Goal: Information Seeking & Learning: Learn about a topic

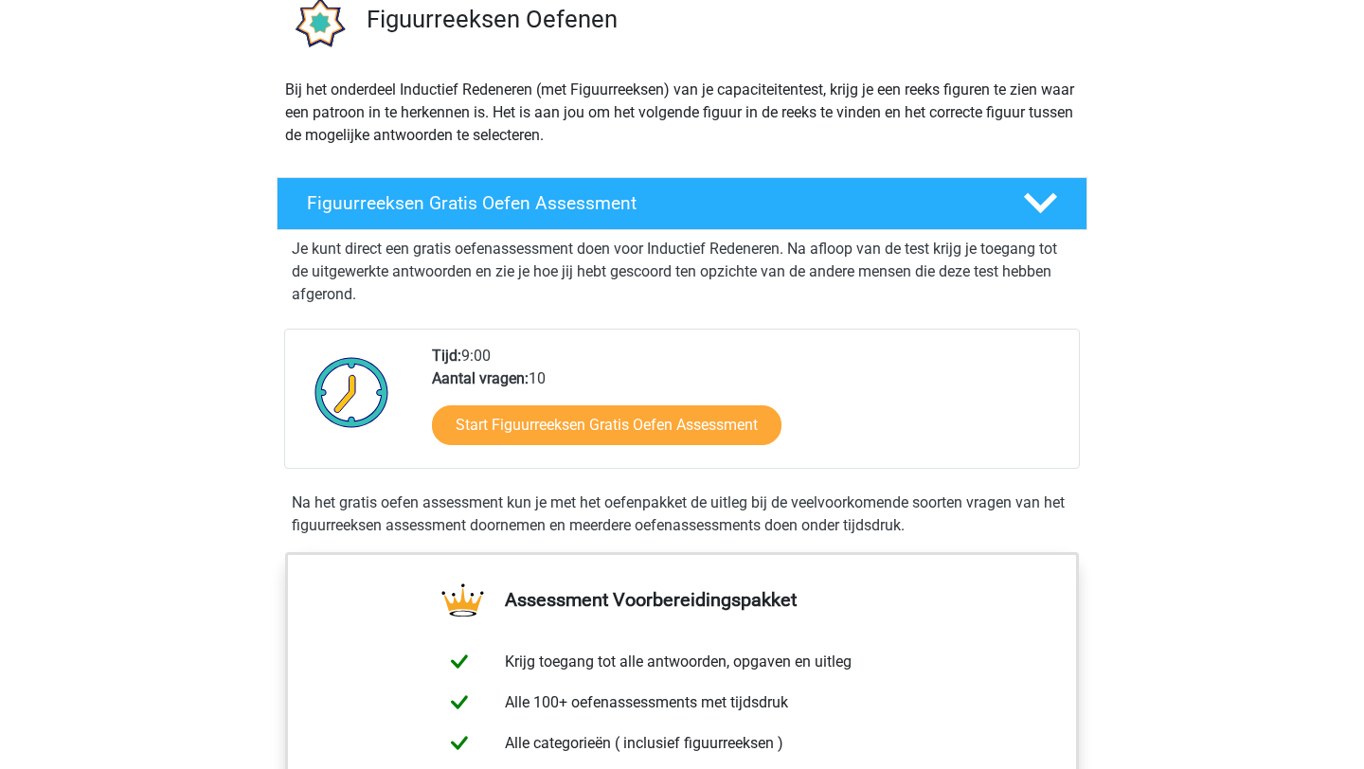
scroll to position [160, 0]
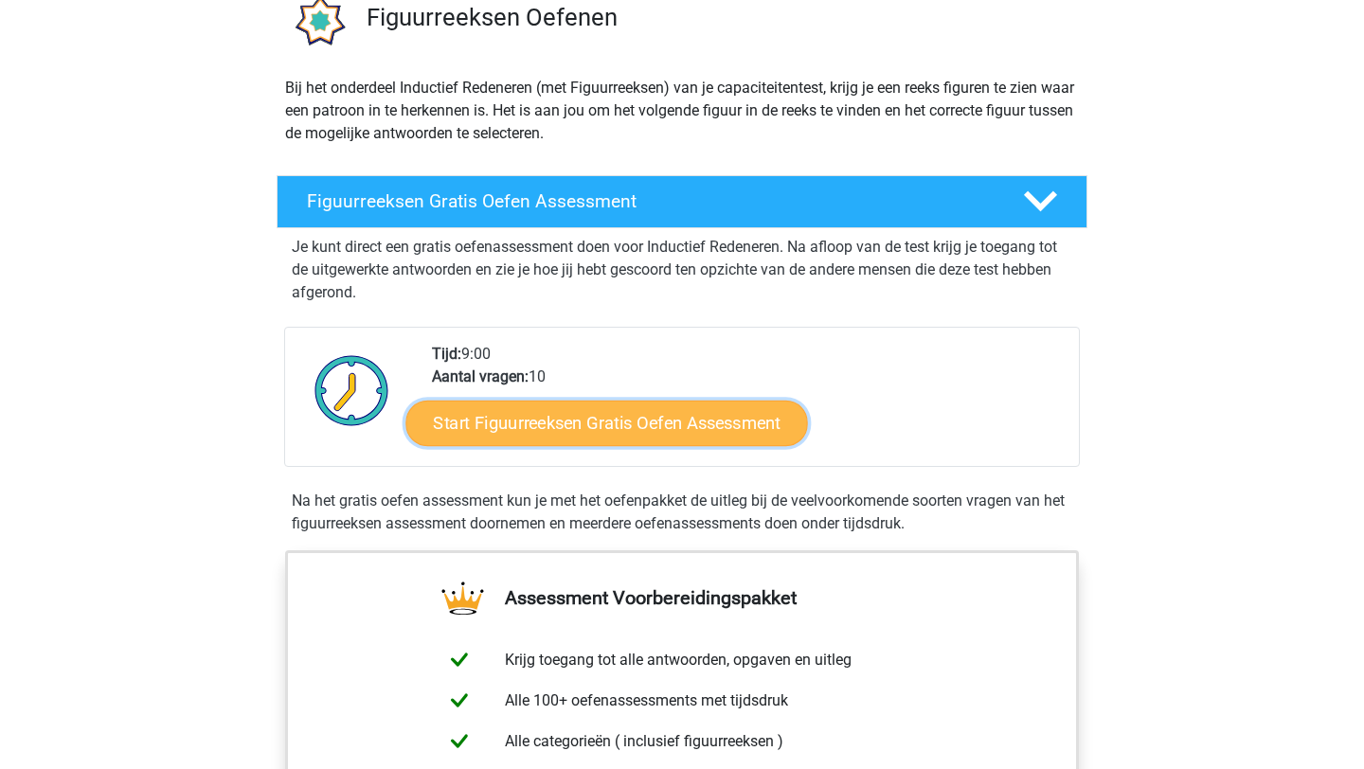
click at [567, 421] on link "Start Figuurreeksen Gratis Oefen Assessment" at bounding box center [607, 422] width 402 height 45
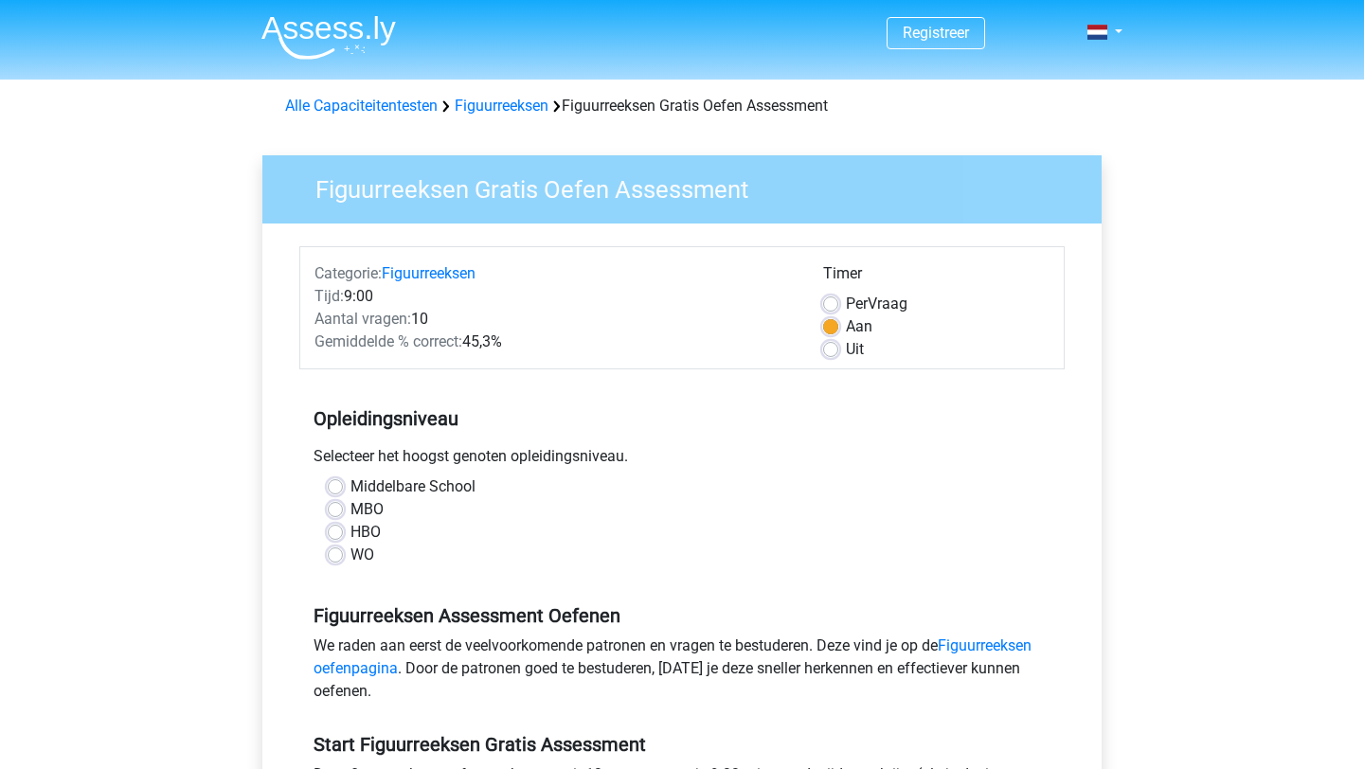
scroll to position [112, 0]
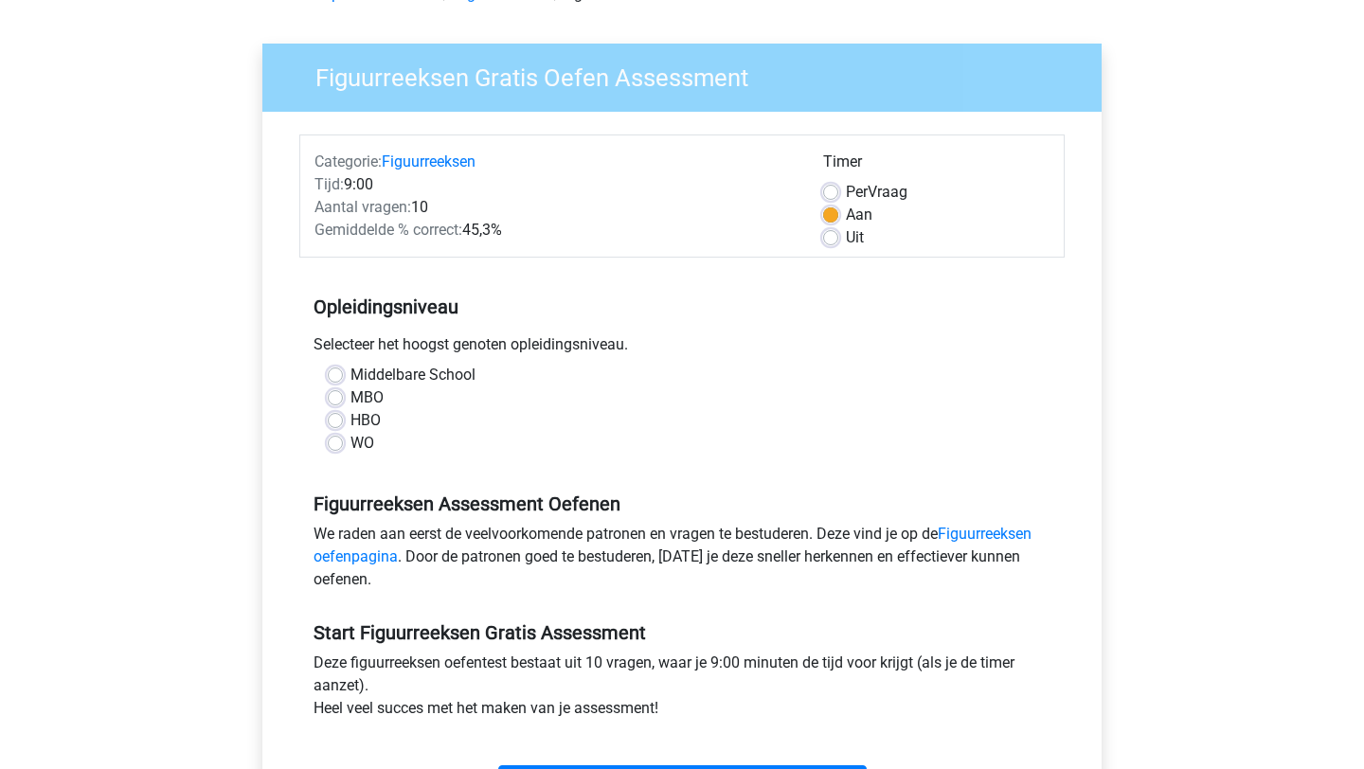
click at [351, 448] on label "WO" at bounding box center [363, 443] width 24 height 23
click at [332, 448] on input "WO" at bounding box center [335, 441] width 15 height 19
radio input "true"
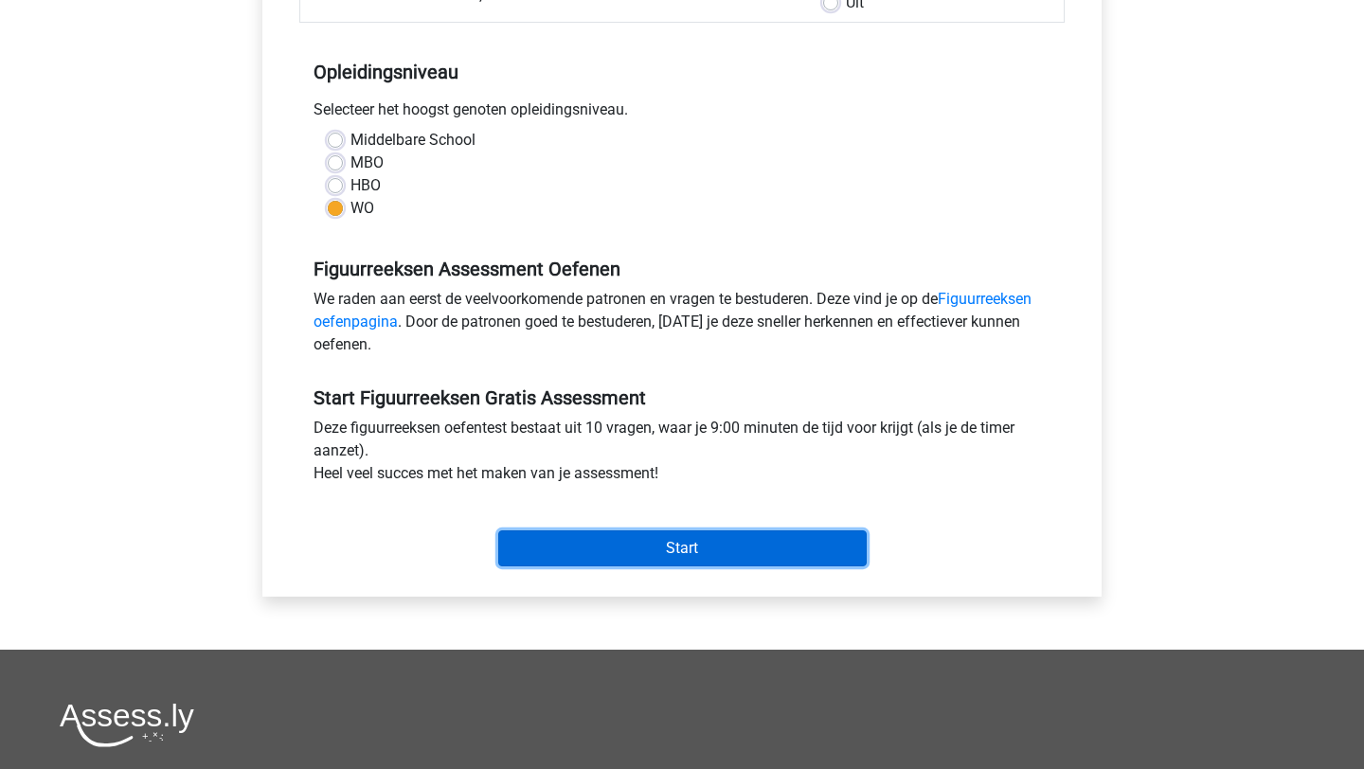
click at [605, 552] on input "Start" at bounding box center [682, 549] width 369 height 36
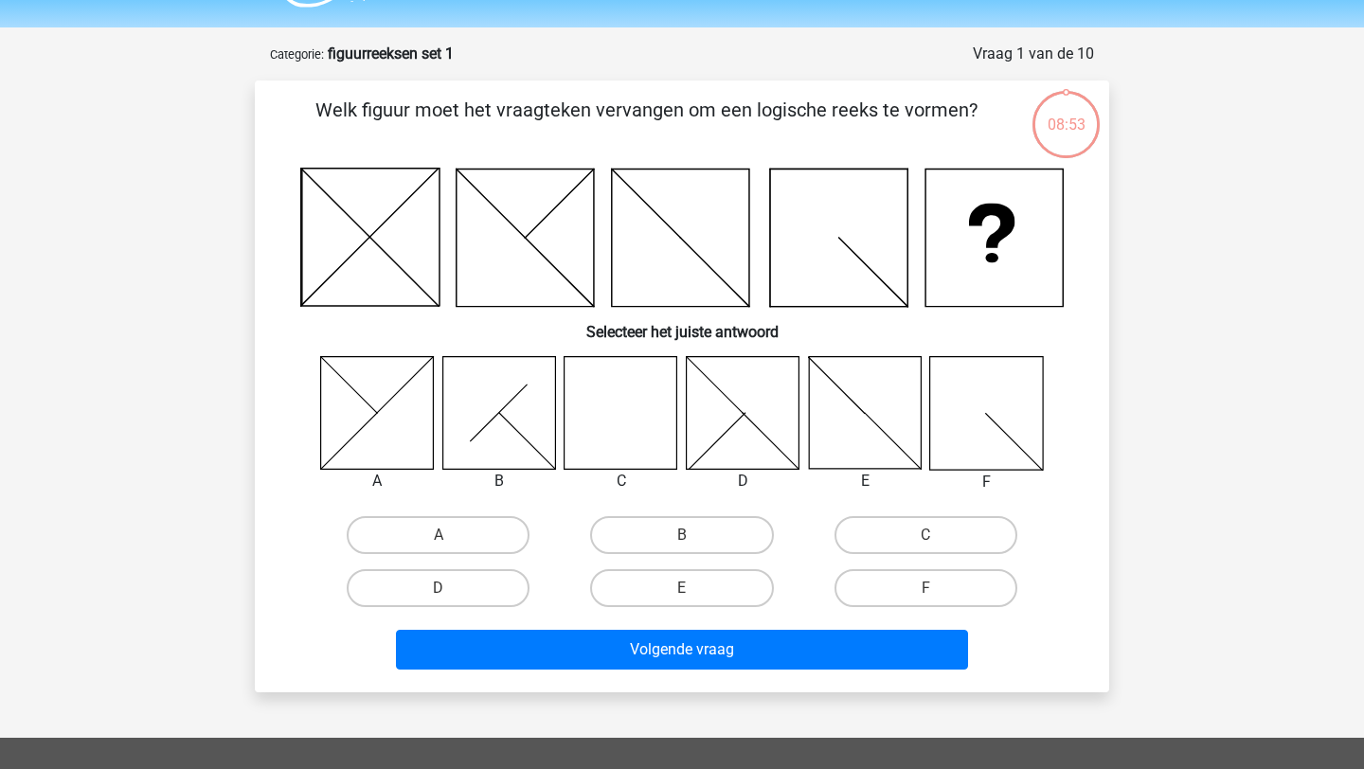
scroll to position [69, 0]
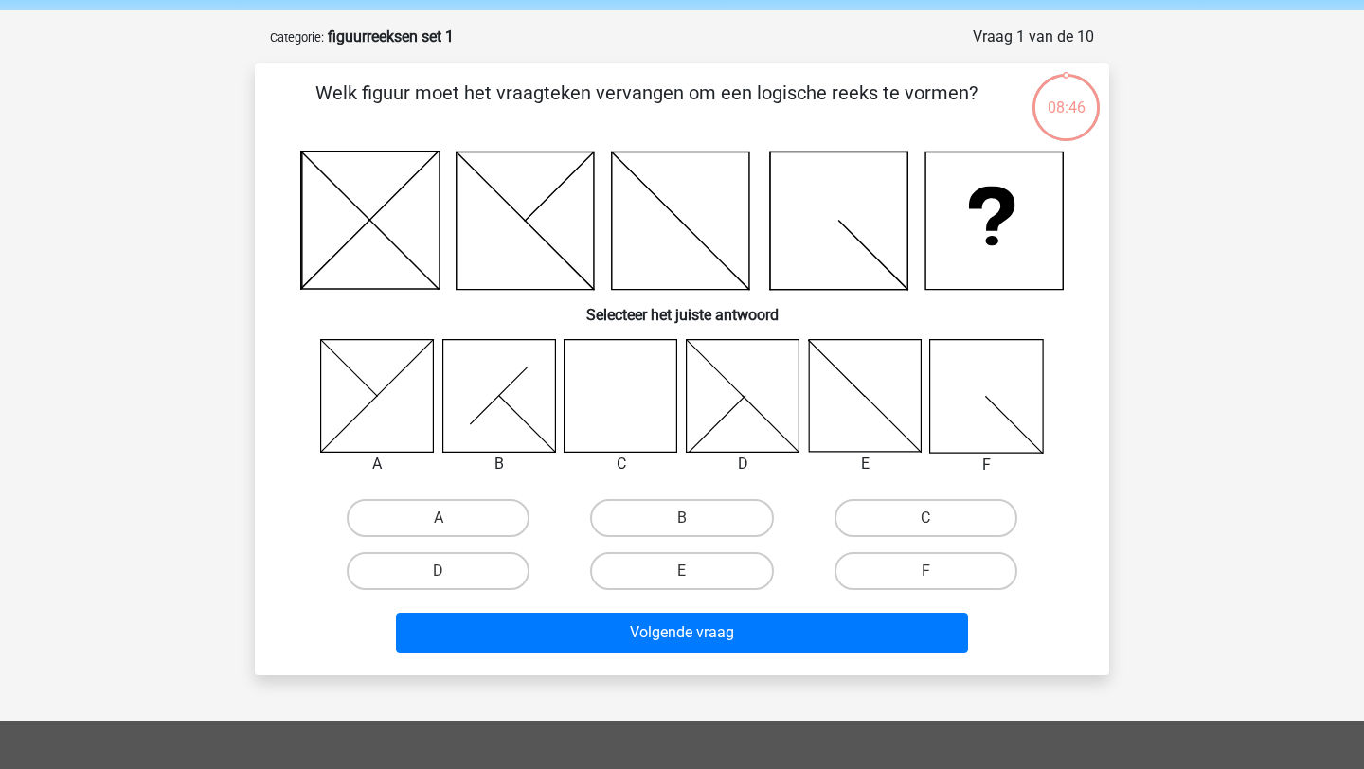
click at [606, 374] on icon at bounding box center [621, 395] width 113 height 113
click at [929, 520] on input "C" at bounding box center [932, 524] width 12 height 12
radio input "true"
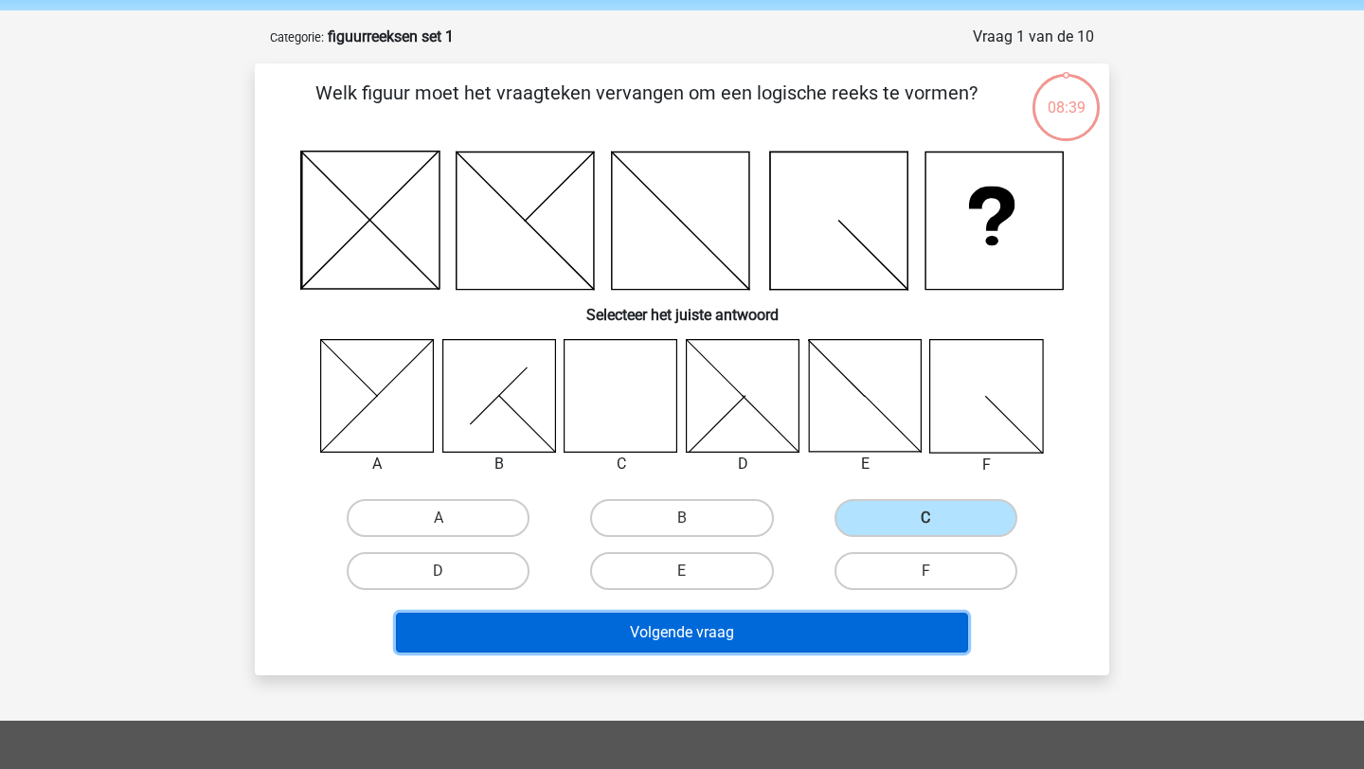
click at [725, 636] on button "Volgende vraag" at bounding box center [682, 633] width 573 height 40
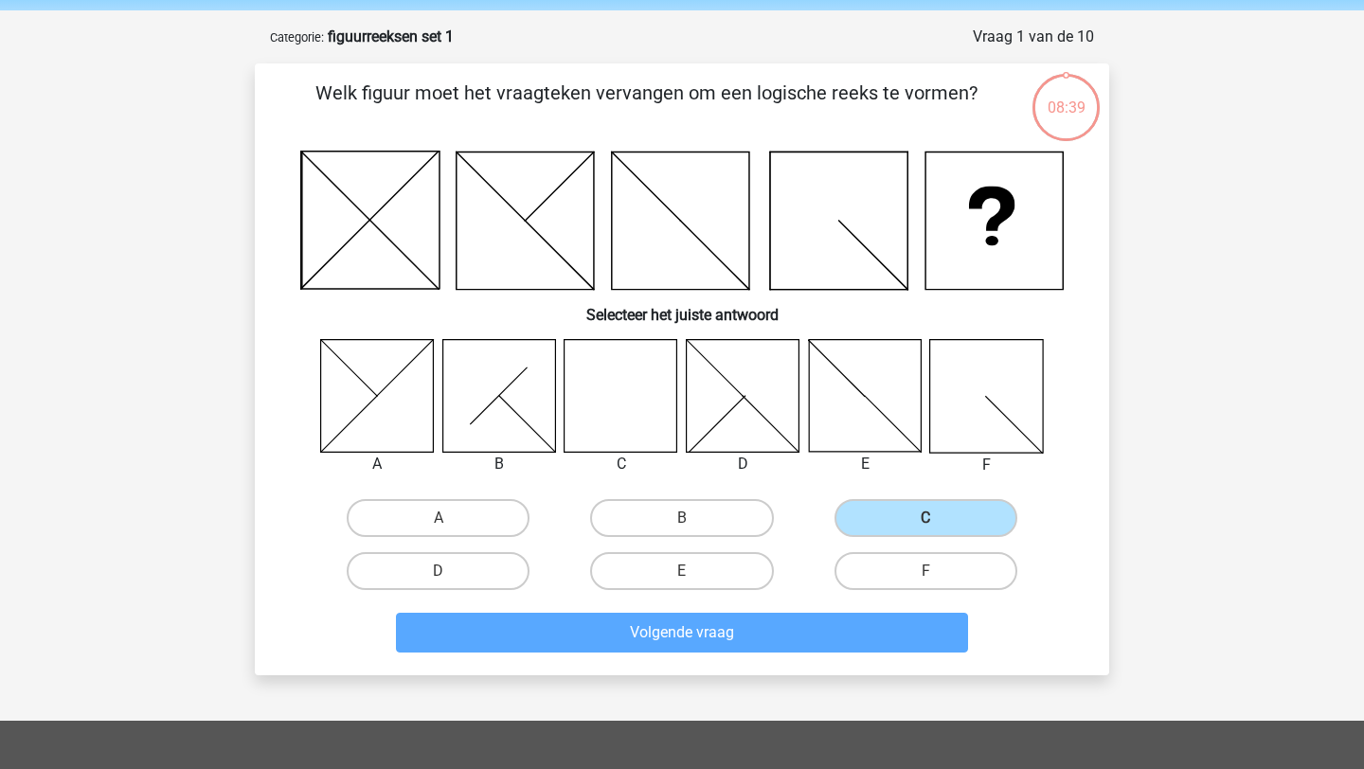
scroll to position [95, 0]
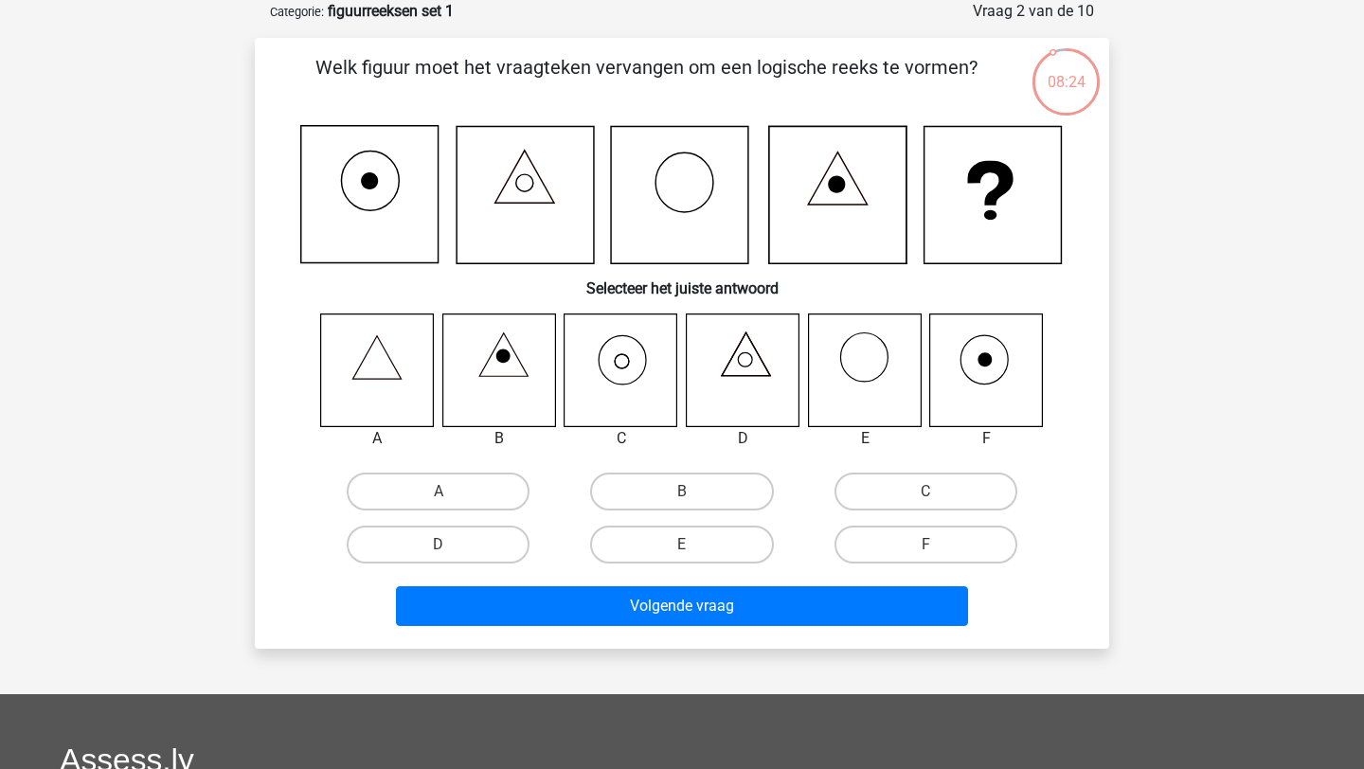
click at [631, 374] on icon at bounding box center [621, 370] width 113 height 113
click at [916, 493] on label "C" at bounding box center [926, 492] width 183 height 38
click at [926, 493] on input "C" at bounding box center [932, 498] width 12 height 12
radio input "true"
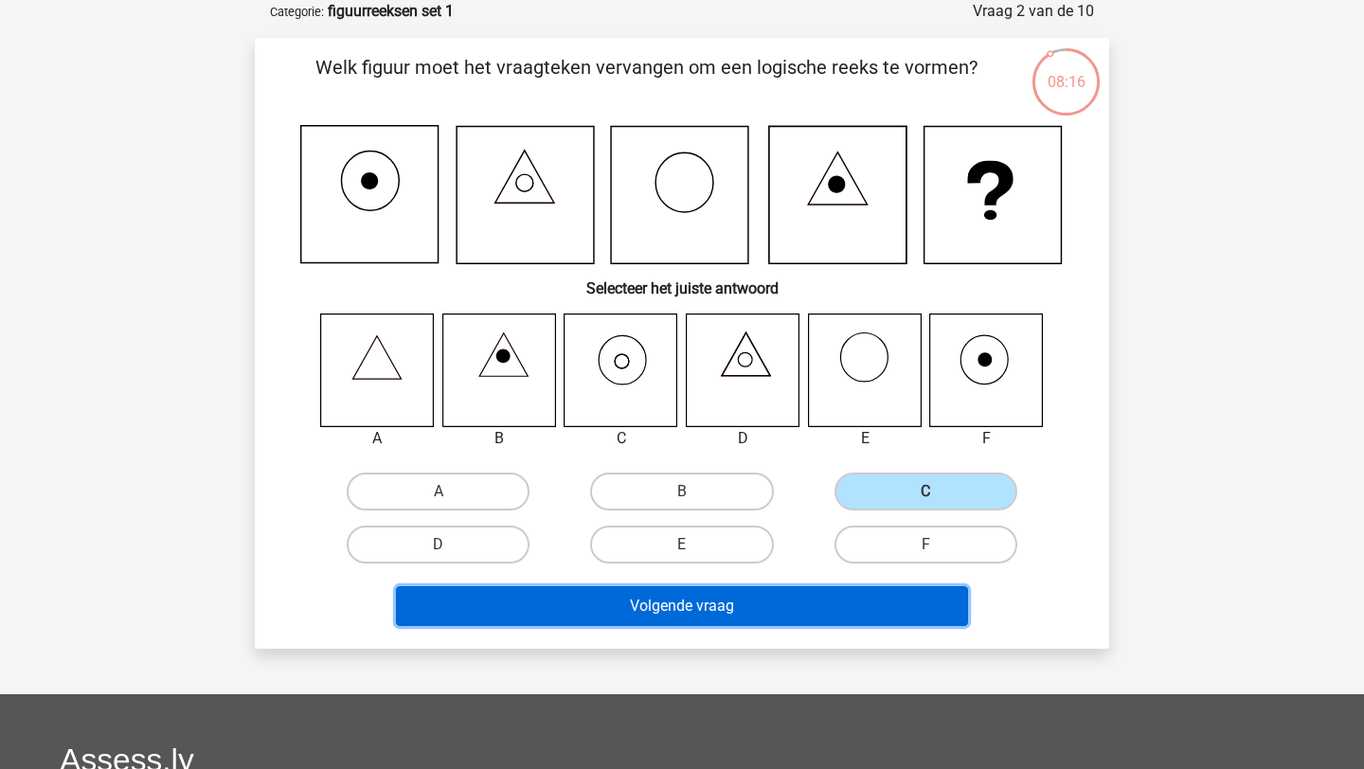
click at [846, 600] on button "Volgende vraag" at bounding box center [682, 606] width 573 height 40
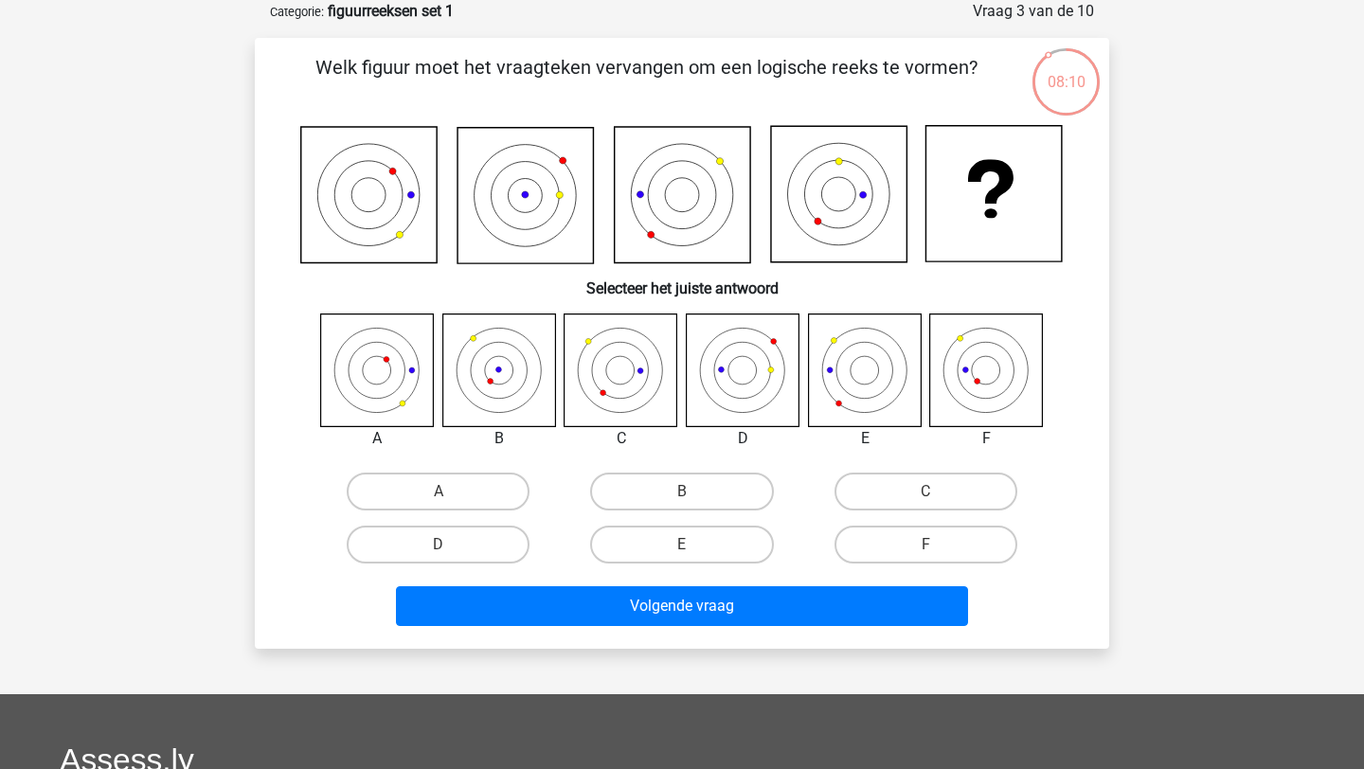
click at [1134, 490] on div "Registreer Nederlands English" at bounding box center [682, 549] width 1364 height 1289
click at [701, 546] on label "E" at bounding box center [681, 545] width 183 height 38
click at [694, 546] on input "E" at bounding box center [688, 551] width 12 height 12
radio input "true"
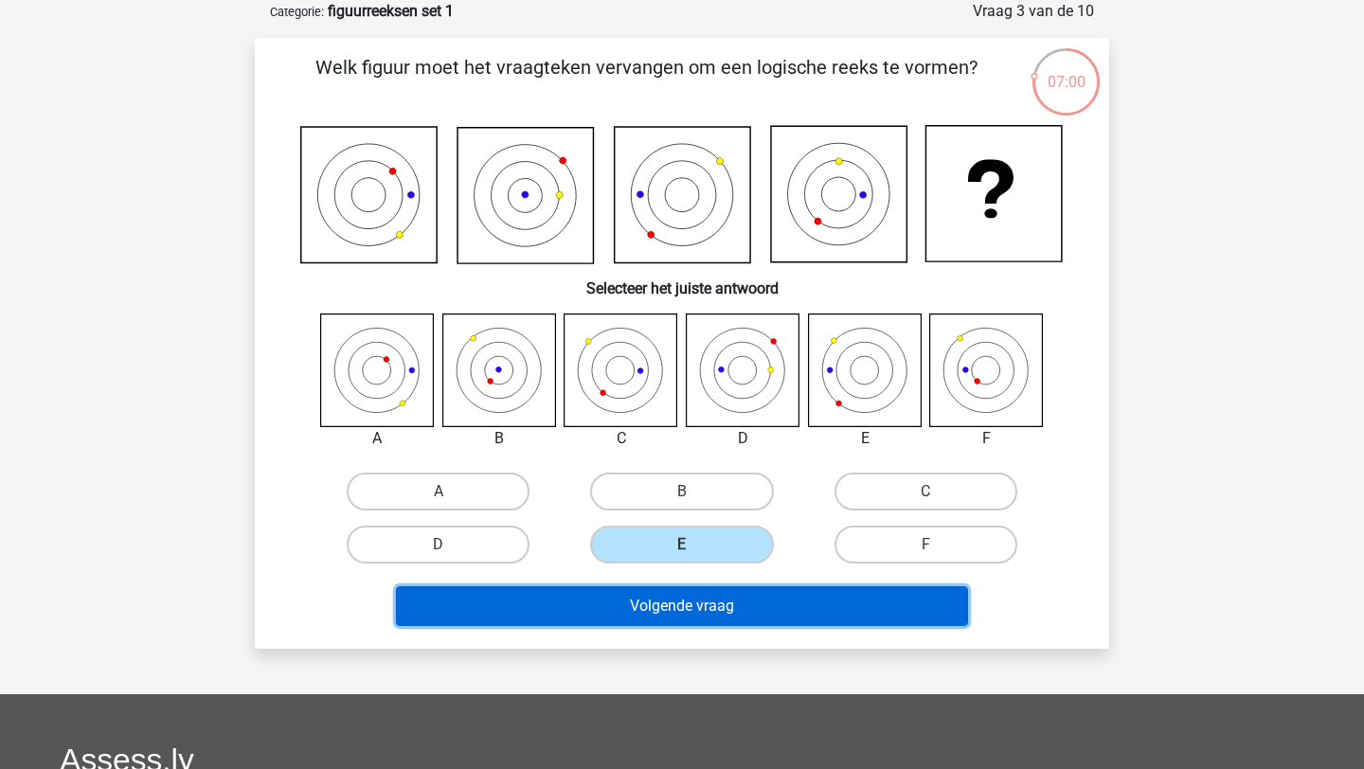
click at [689, 607] on button "Volgende vraag" at bounding box center [682, 606] width 573 height 40
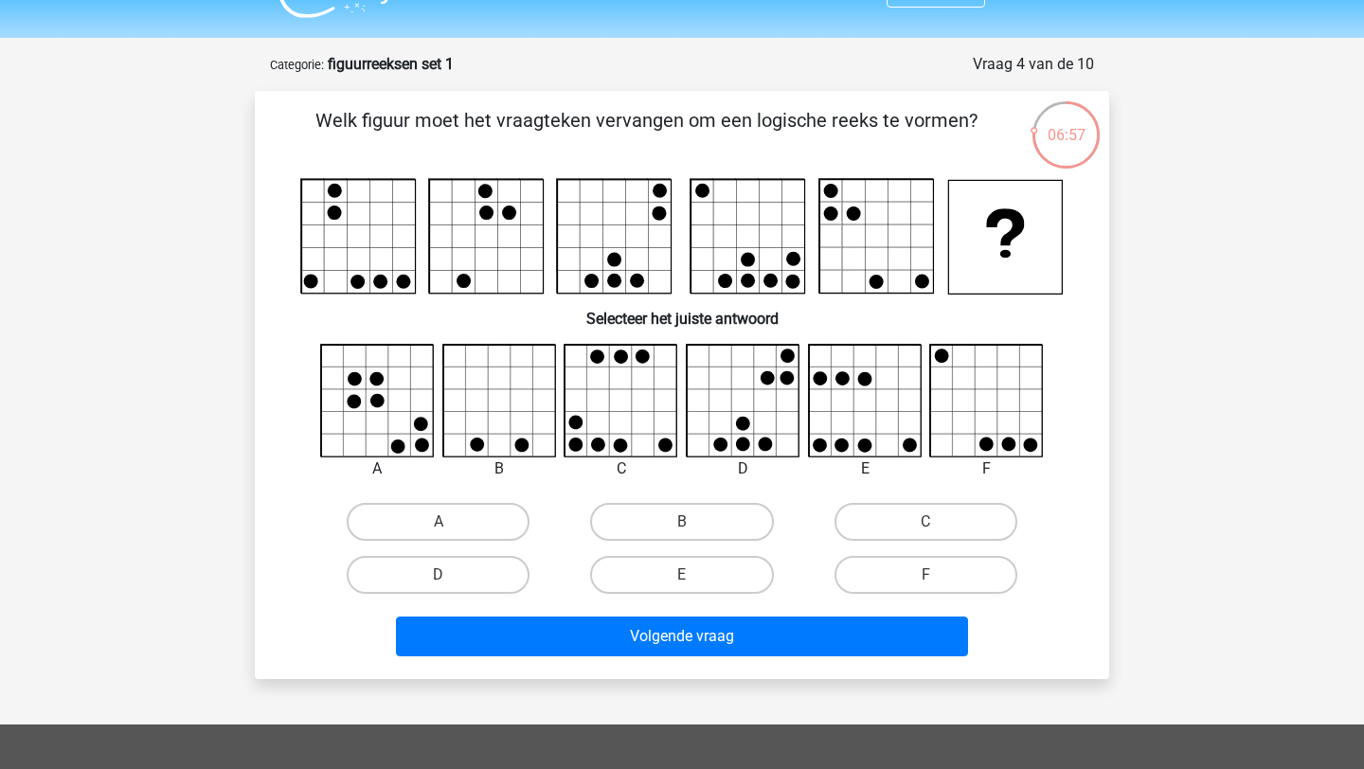
scroll to position [50, 0]
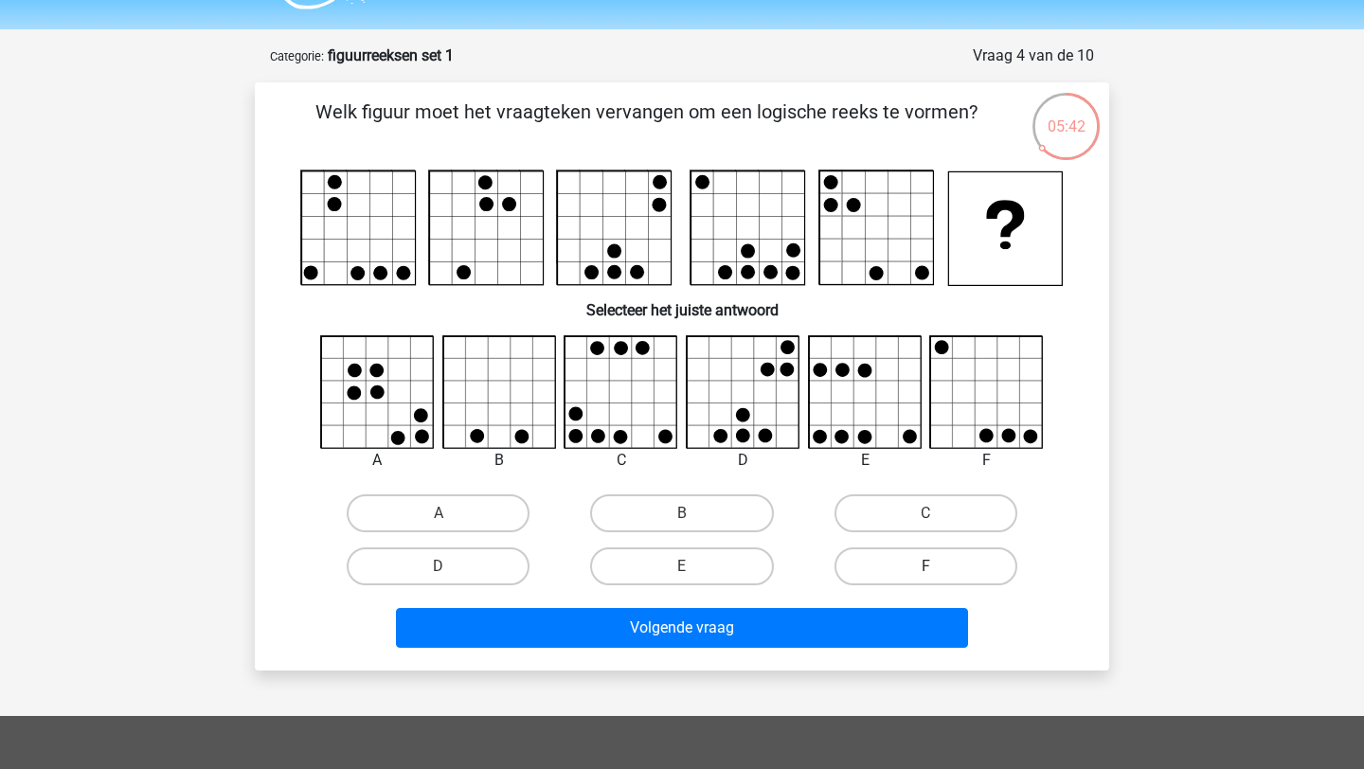
click at [905, 568] on label "F" at bounding box center [926, 567] width 183 height 38
click at [926, 568] on input "F" at bounding box center [932, 573] width 12 height 12
radio input "true"
click at [800, 679] on div "Registreer Nederlands English" at bounding box center [682, 583] width 1364 height 1267
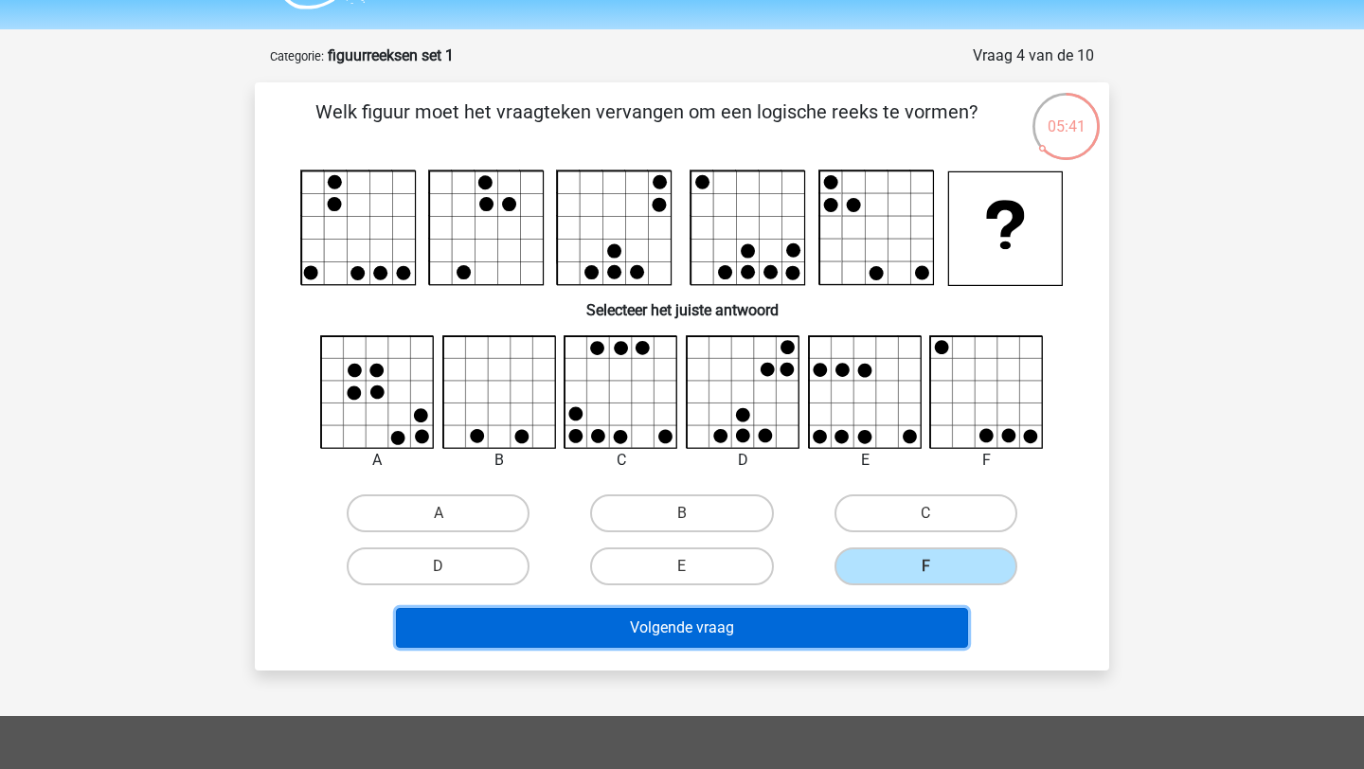
click at [782, 641] on button "Volgende vraag" at bounding box center [682, 628] width 573 height 40
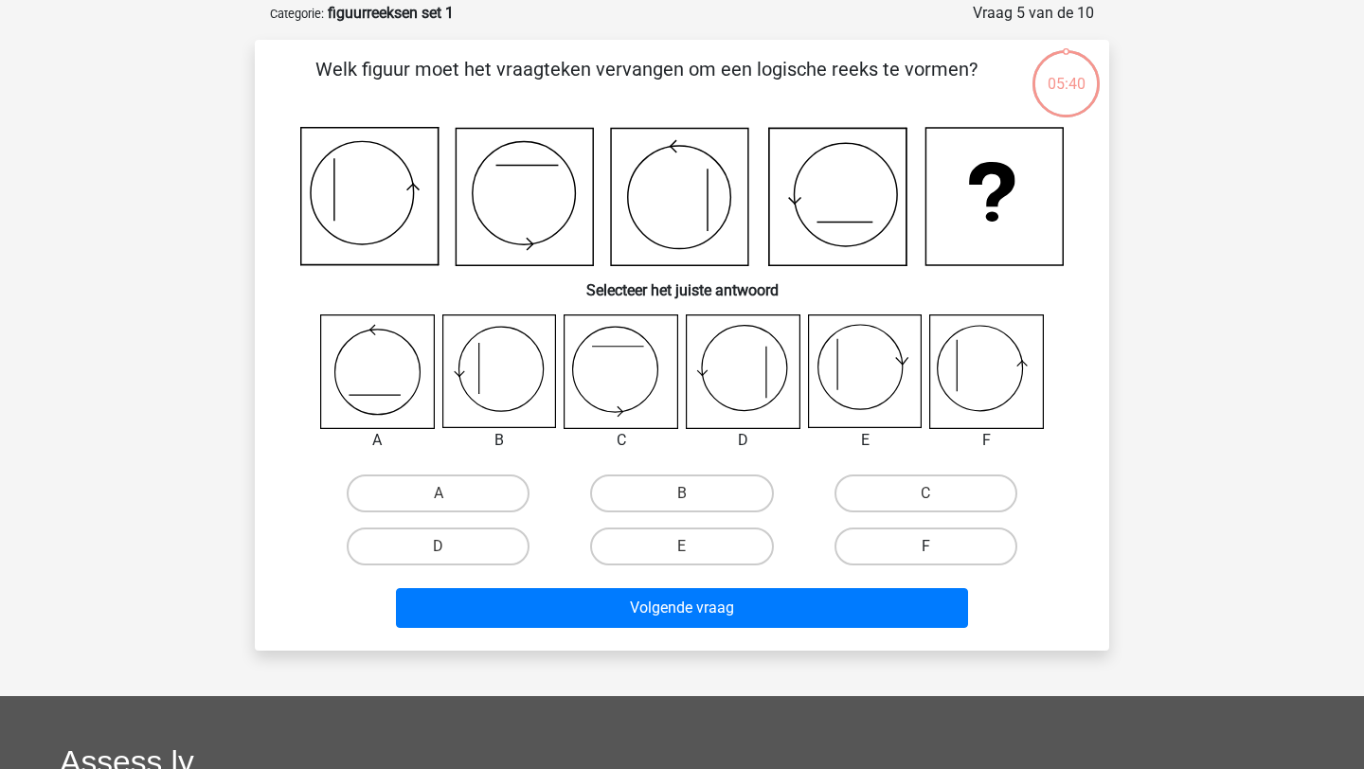
scroll to position [95, 0]
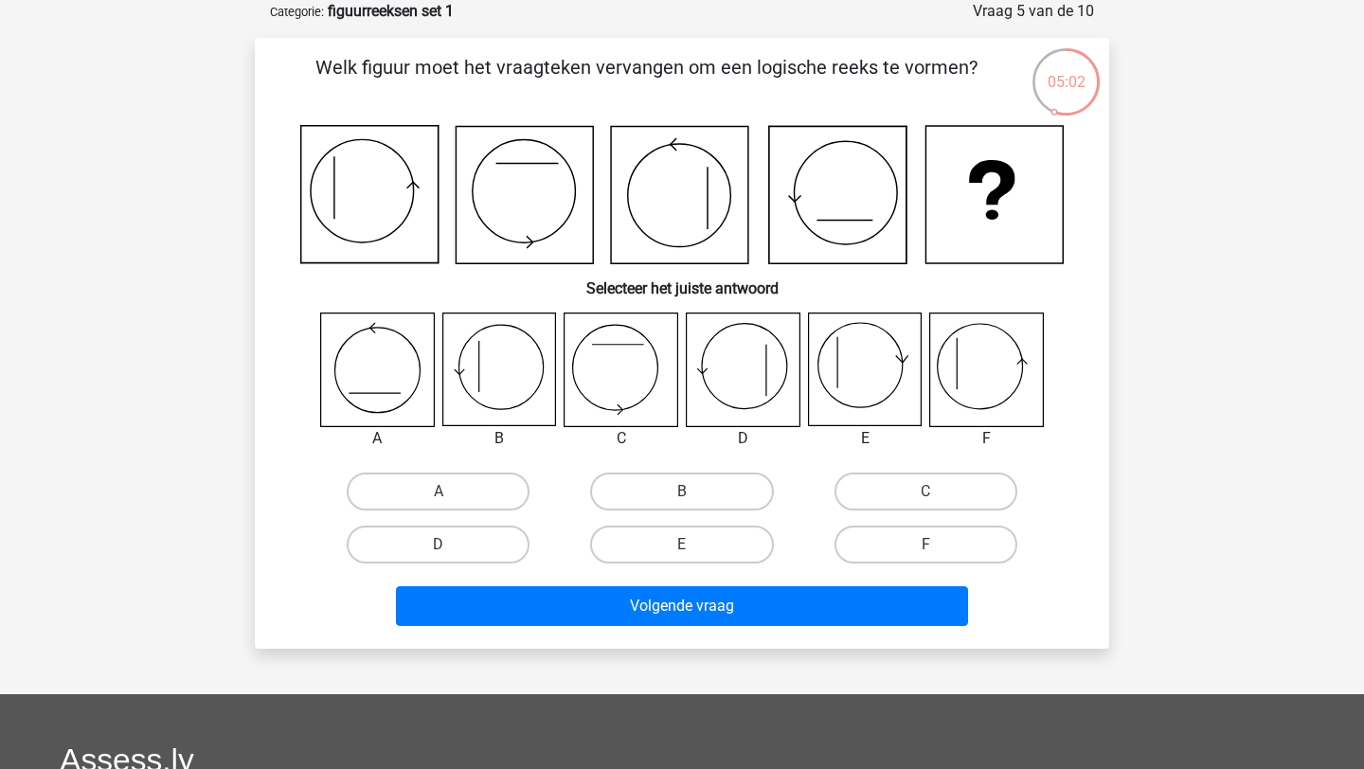
click at [511, 389] on icon at bounding box center [498, 370] width 113 height 113
click at [661, 503] on label "B" at bounding box center [681, 492] width 183 height 38
click at [682, 503] on input "B" at bounding box center [688, 498] width 12 height 12
radio input "true"
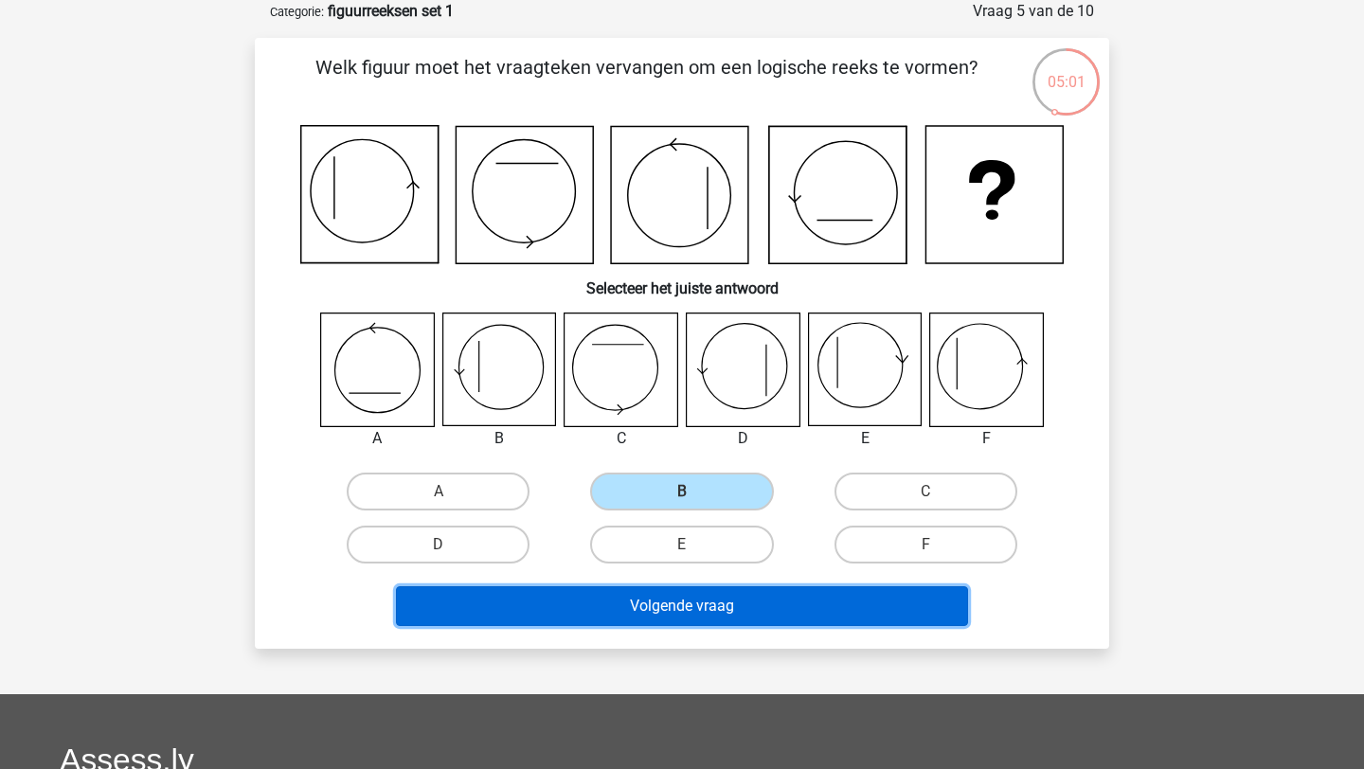
click at [666, 608] on button "Volgende vraag" at bounding box center [682, 606] width 573 height 40
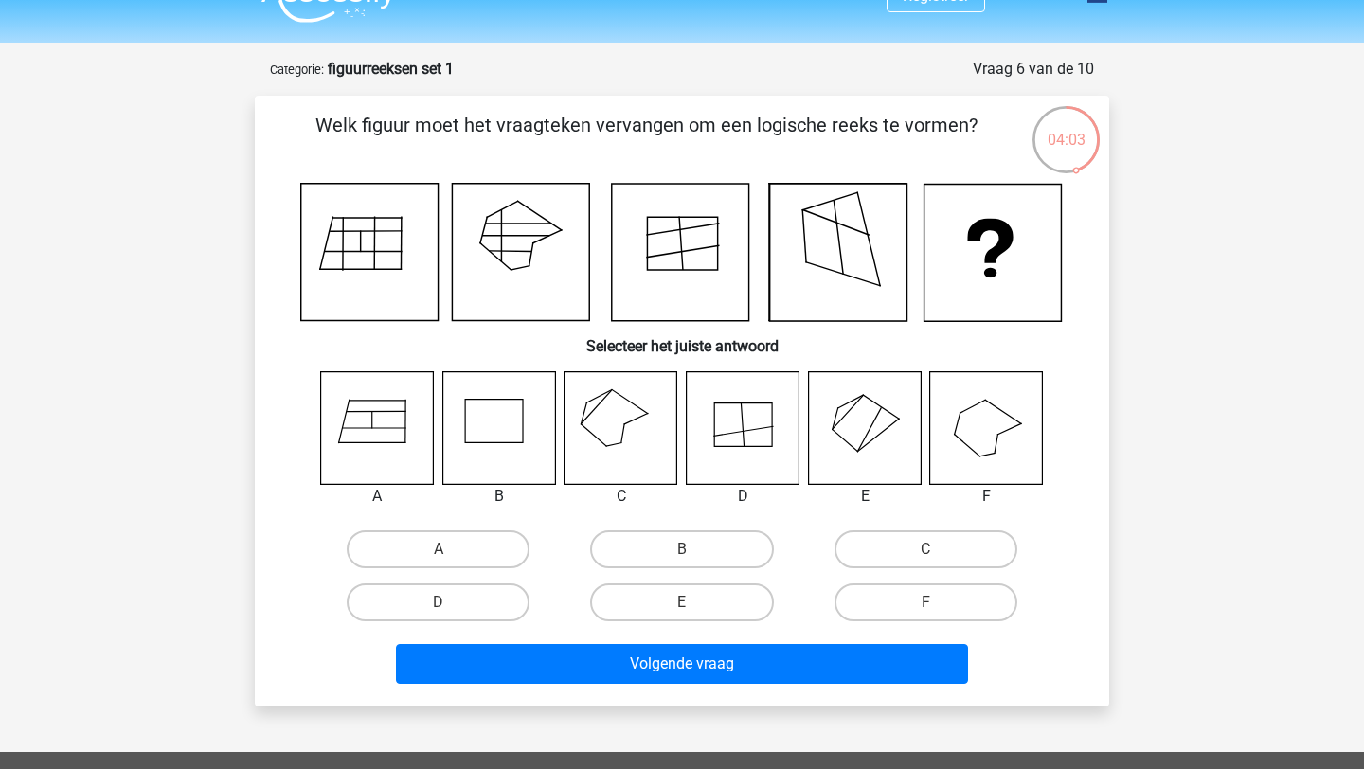
scroll to position [45, 0]
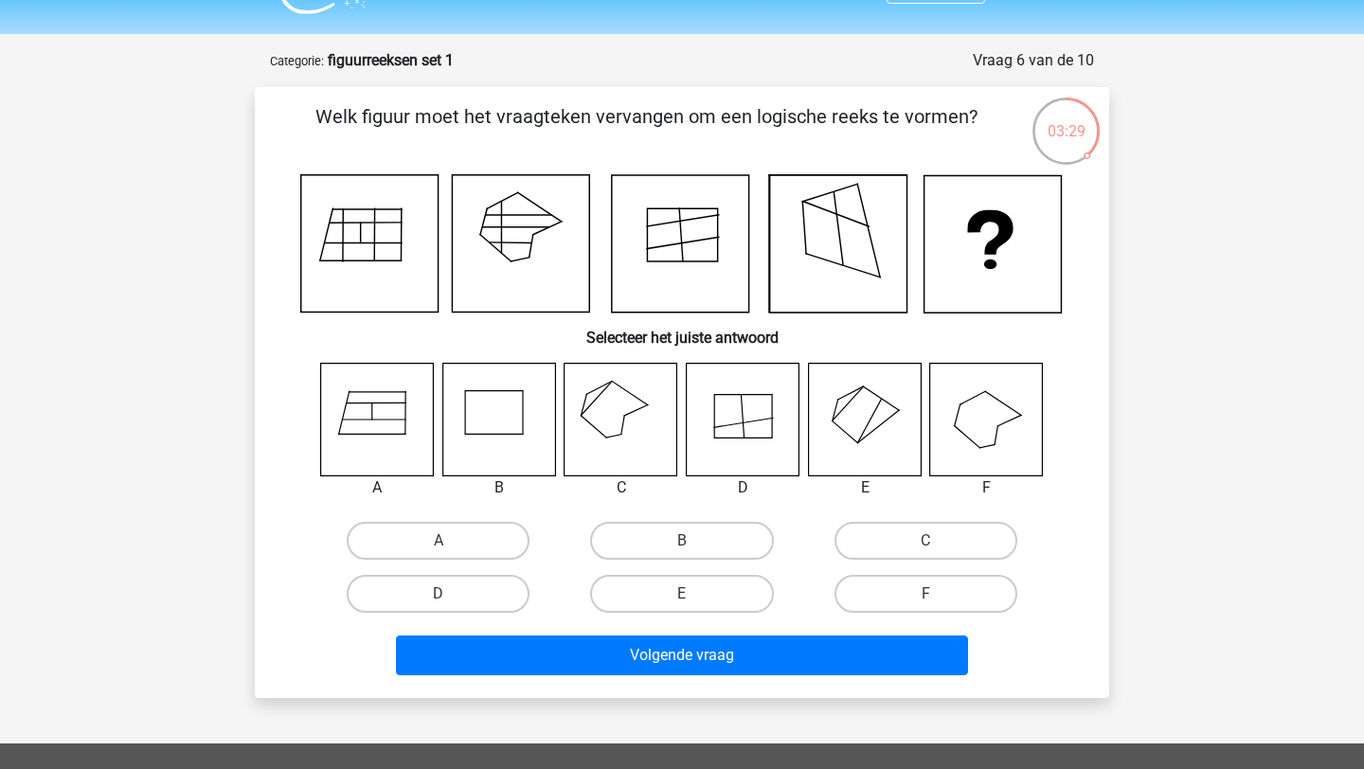
click at [356, 431] on icon at bounding box center [377, 419] width 113 height 113
click at [415, 532] on label "A" at bounding box center [438, 541] width 183 height 38
click at [439, 541] on input "A" at bounding box center [445, 547] width 12 height 12
radio input "true"
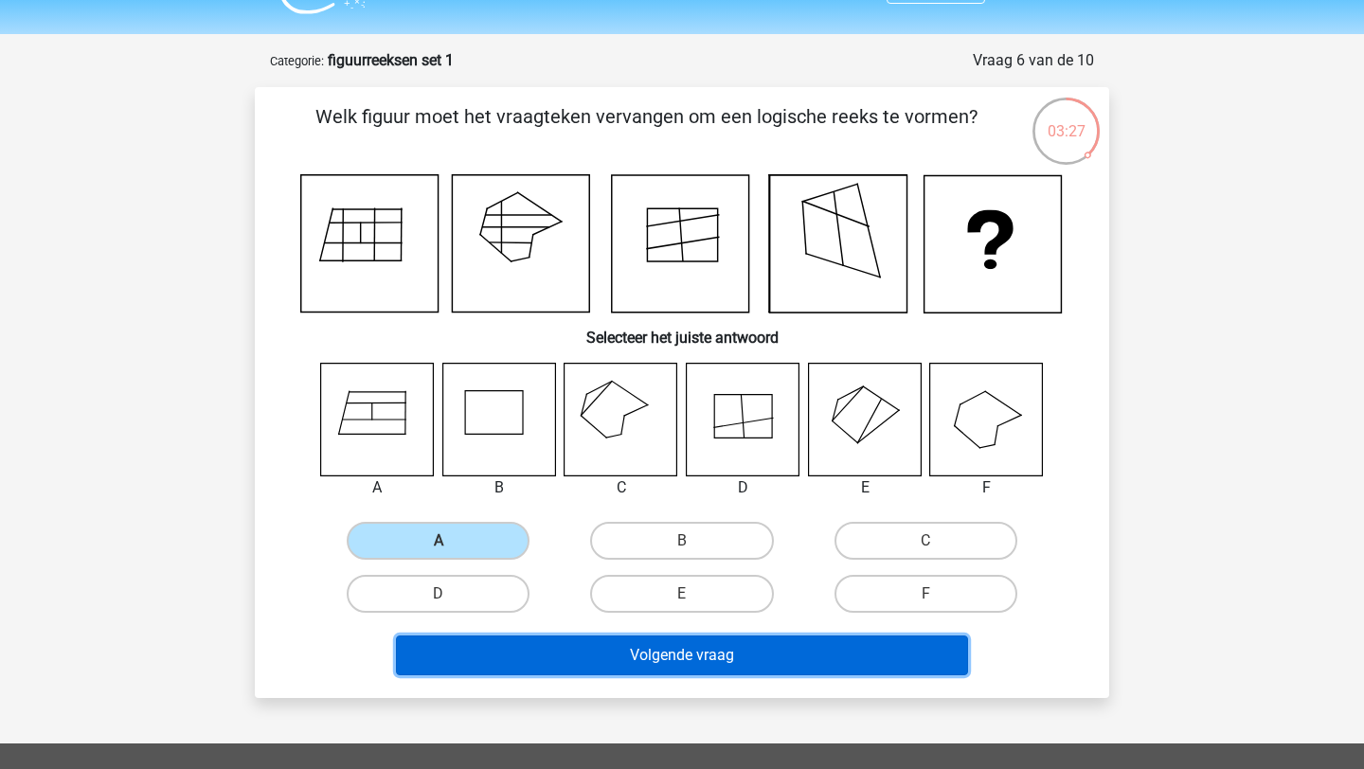
click at [622, 654] on button "Volgende vraag" at bounding box center [682, 656] width 573 height 40
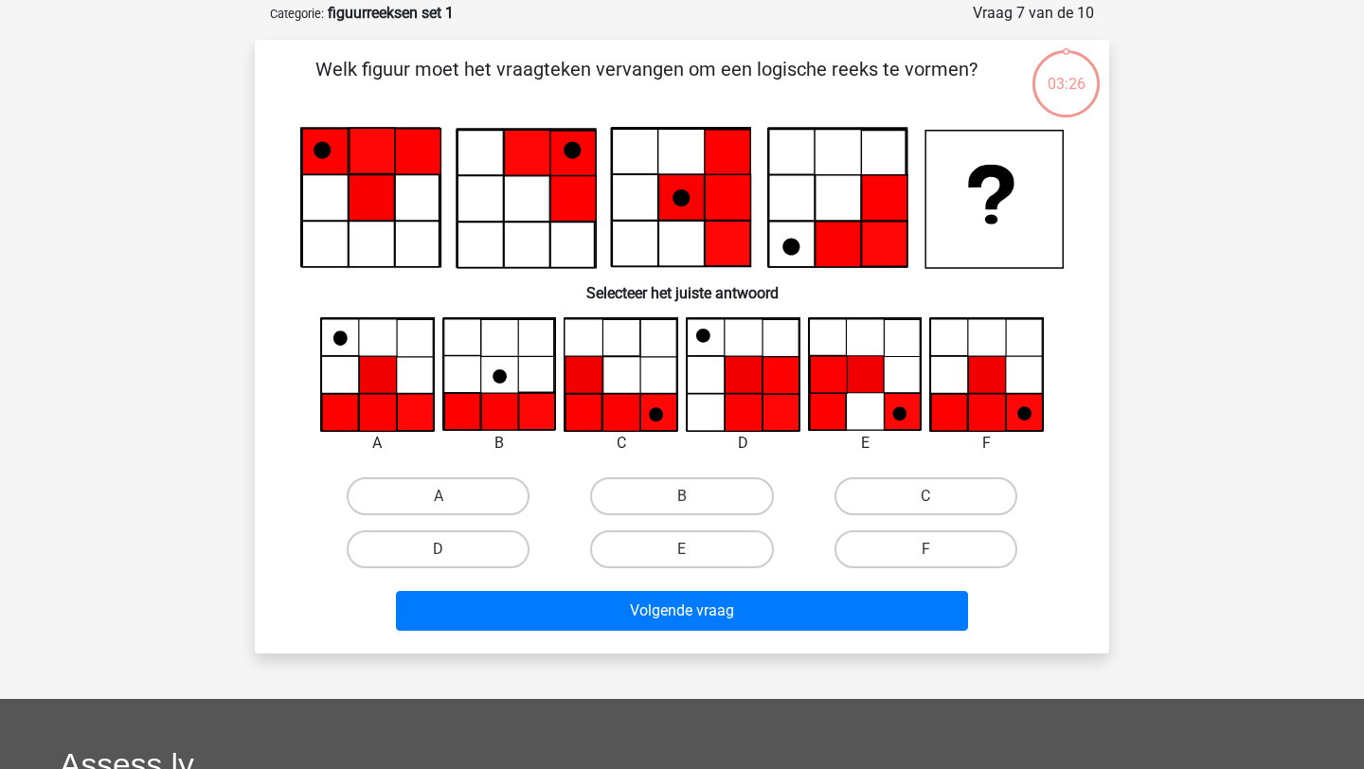
scroll to position [95, 0]
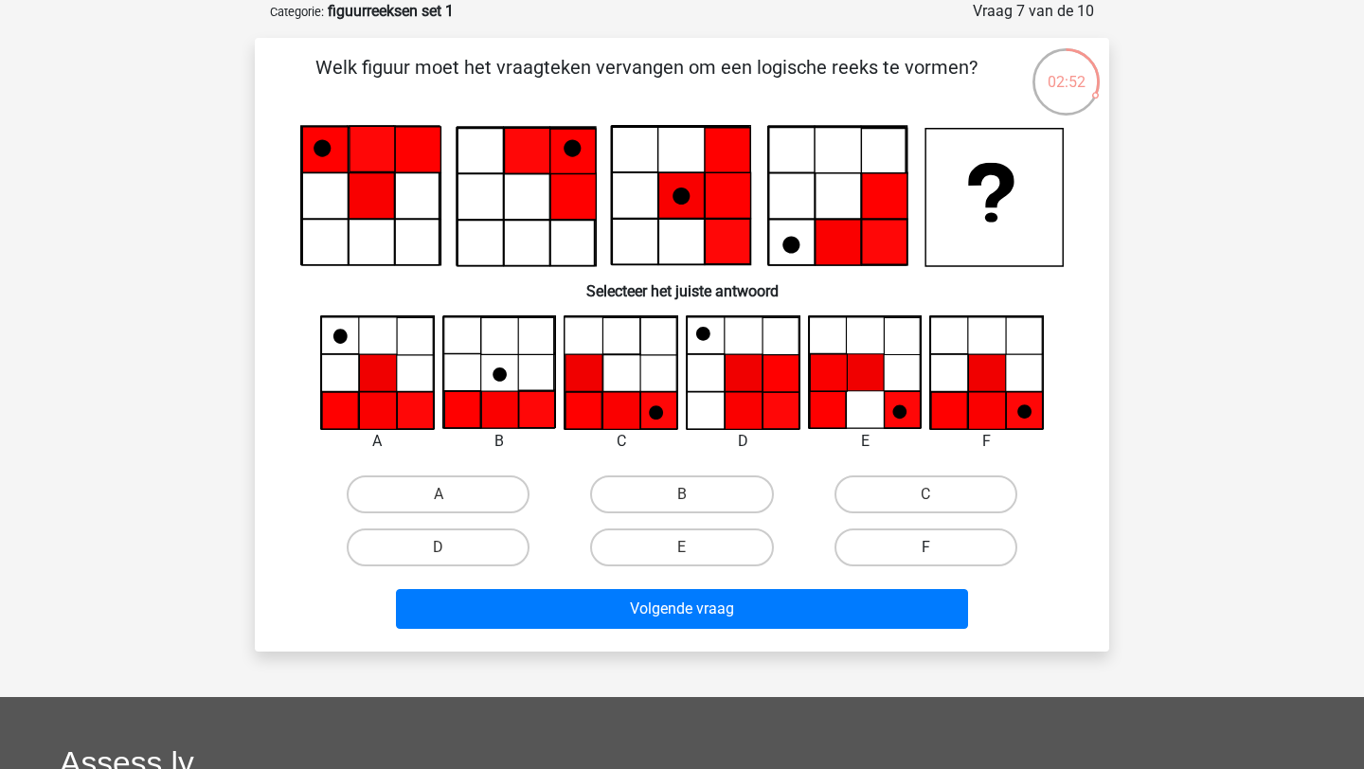
drag, startPoint x: 891, startPoint y: 537, endPoint x: 885, endPoint y: 549, distance: 12.7
click at [891, 538] on label "F" at bounding box center [926, 548] width 183 height 38
click at [926, 548] on input "F" at bounding box center [932, 554] width 12 height 12
radio input "true"
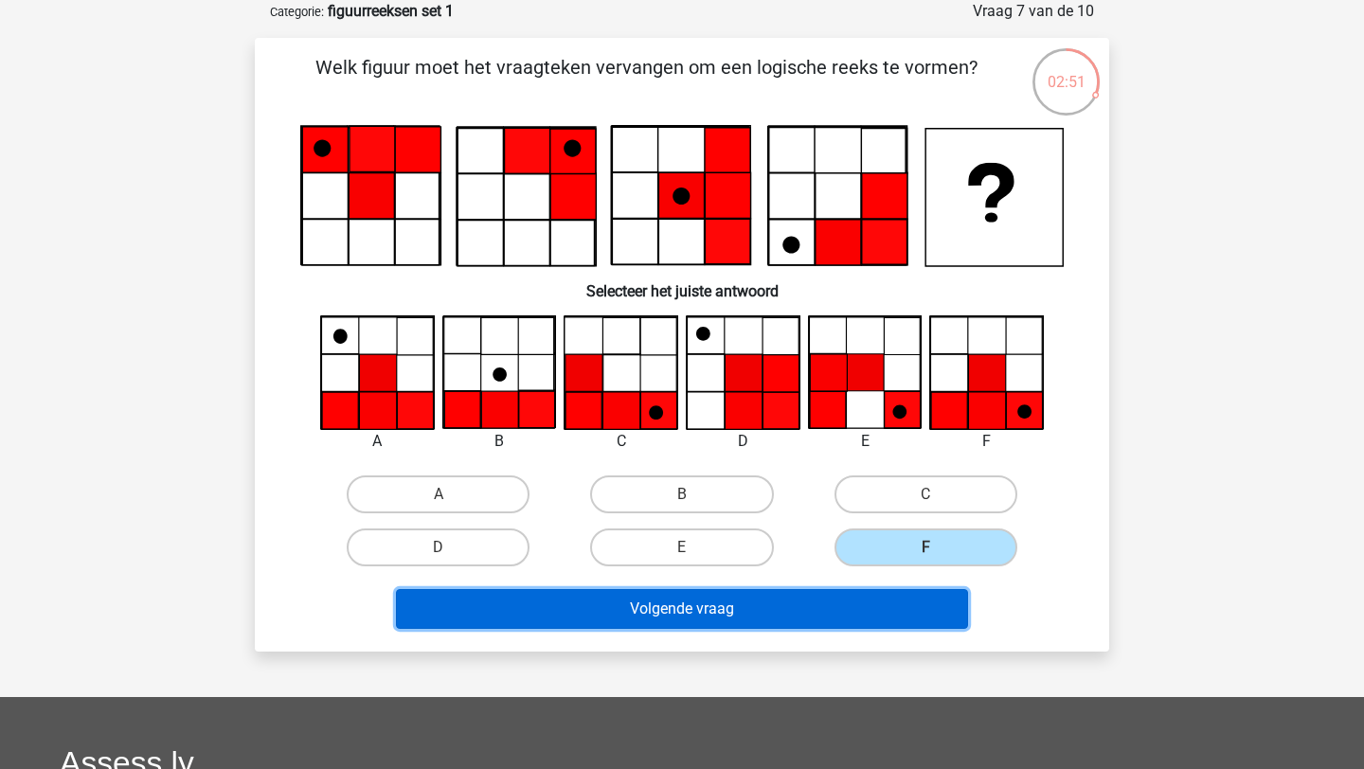
click at [849, 609] on button "Volgende vraag" at bounding box center [682, 609] width 573 height 40
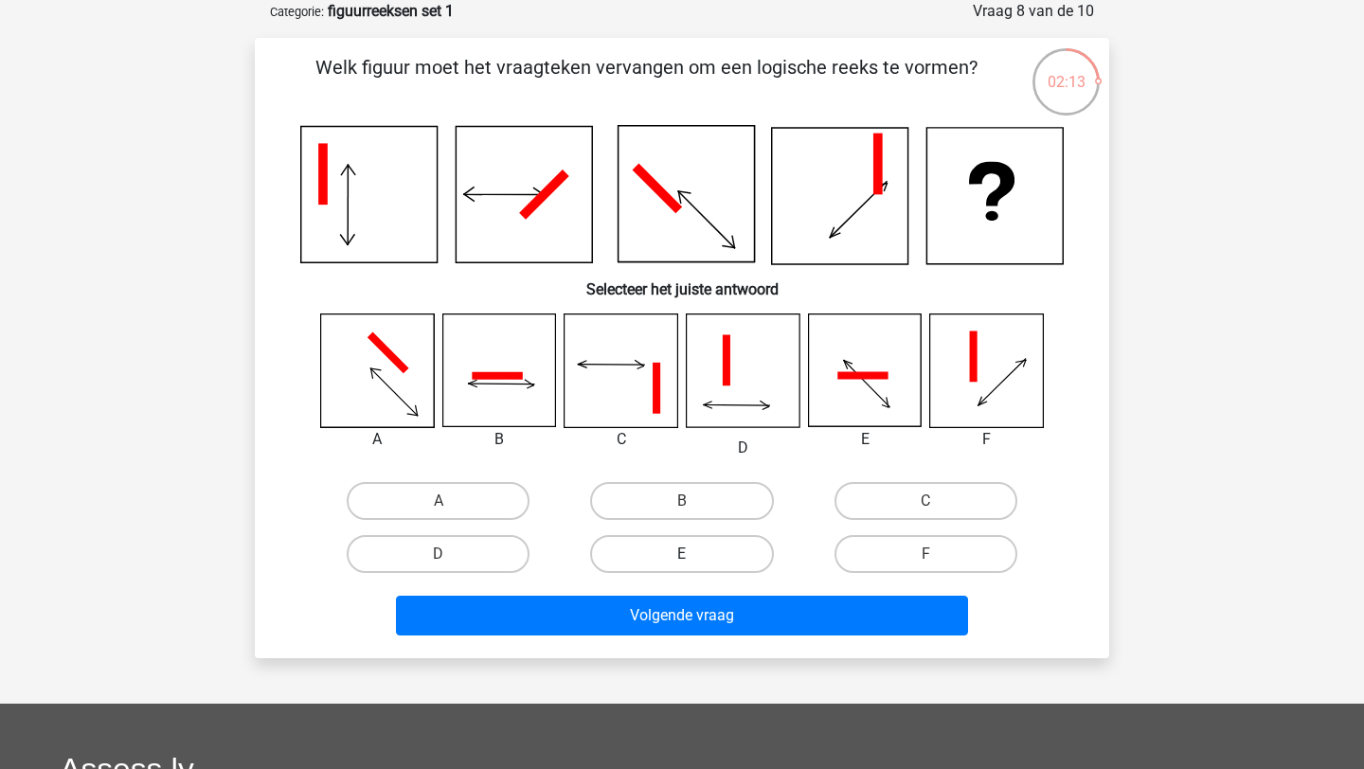
click at [720, 545] on label "E" at bounding box center [681, 554] width 183 height 38
click at [694, 554] on input "E" at bounding box center [688, 560] width 12 height 12
radio input "true"
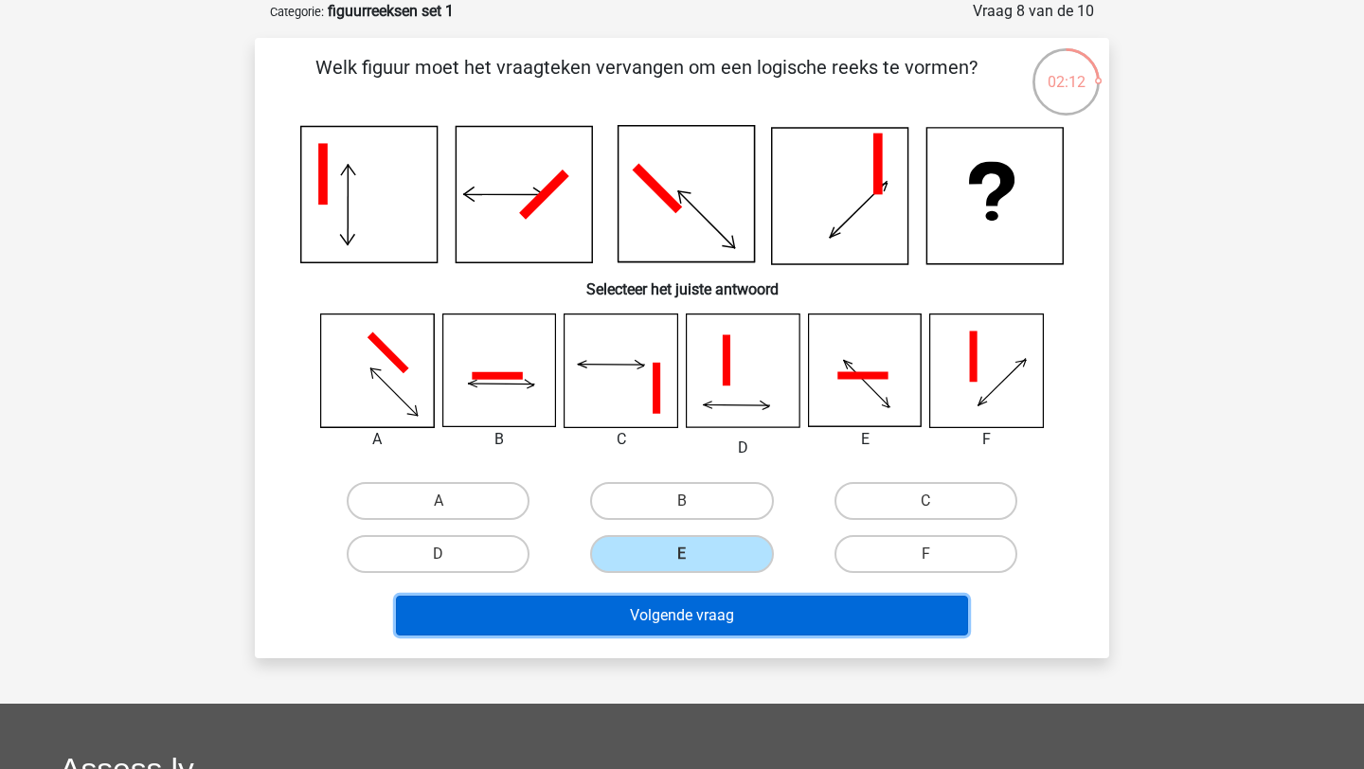
click at [720, 632] on button "Volgende vraag" at bounding box center [682, 616] width 573 height 40
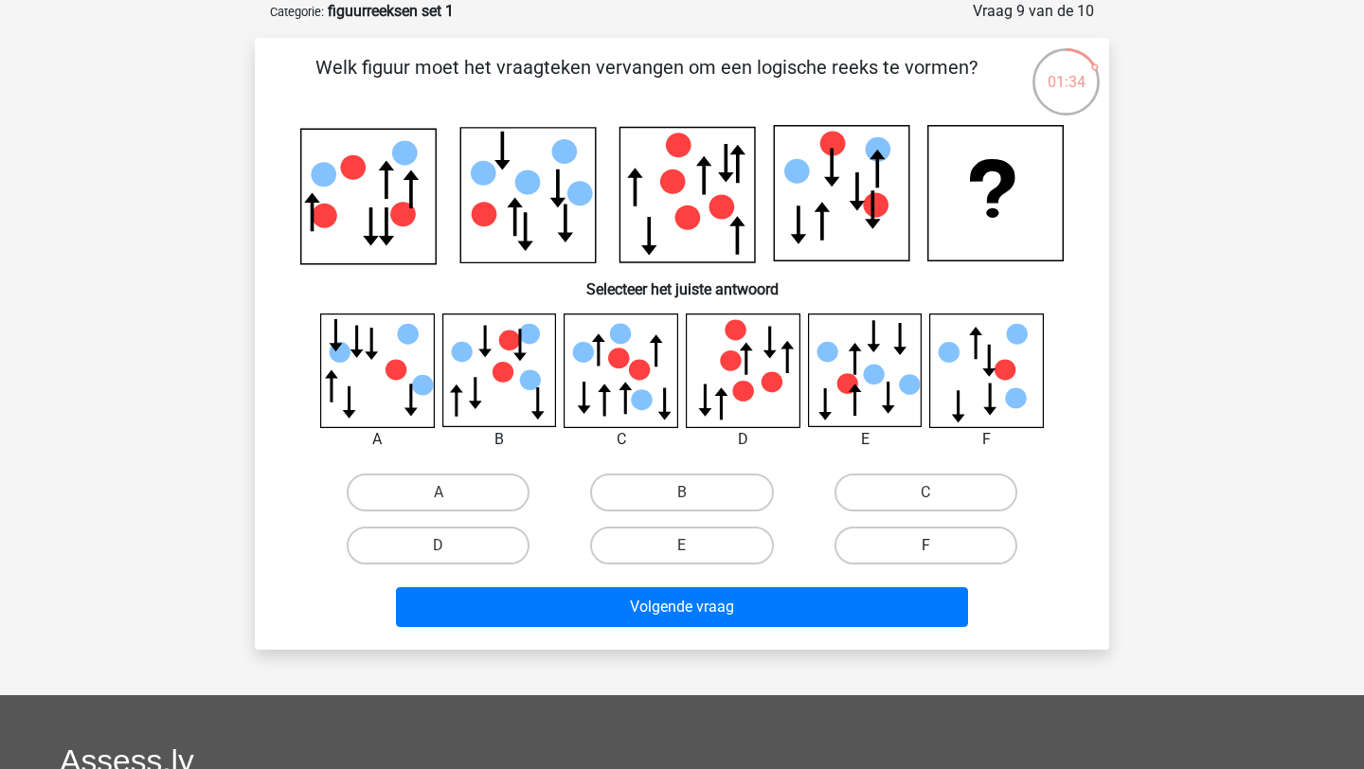
click at [965, 554] on label "F" at bounding box center [926, 546] width 183 height 38
click at [938, 554] on input "F" at bounding box center [932, 552] width 12 height 12
radio input "true"
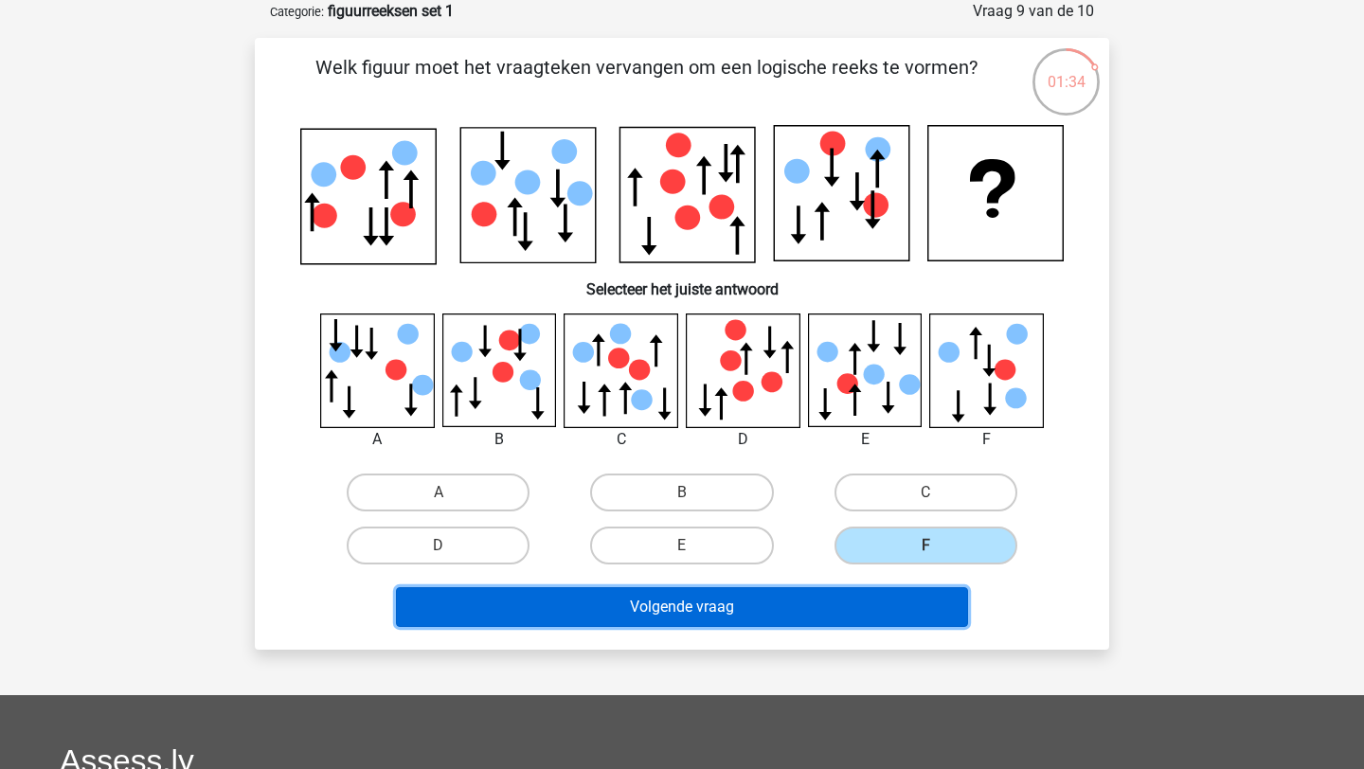
click at [805, 594] on button "Volgende vraag" at bounding box center [682, 607] width 573 height 40
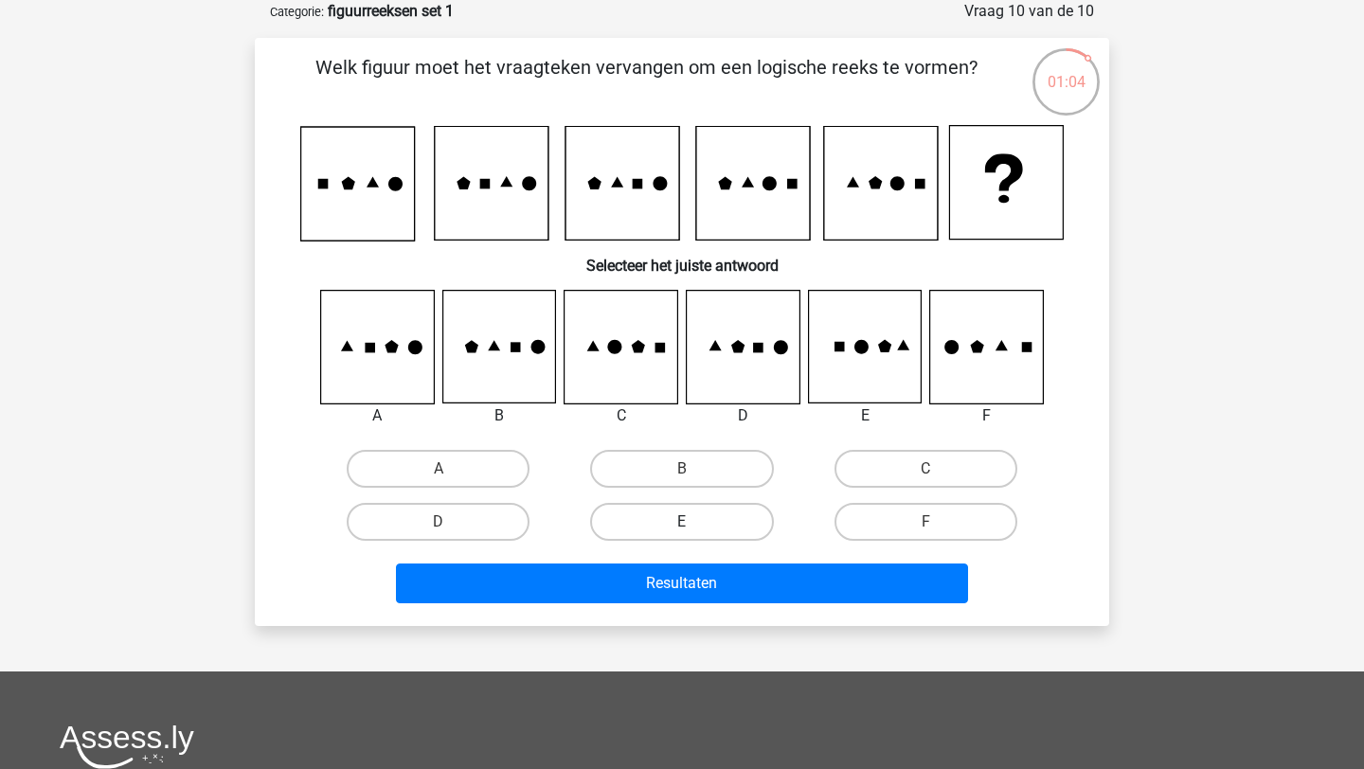
click at [735, 518] on label "E" at bounding box center [681, 522] width 183 height 38
click at [694, 522] on input "E" at bounding box center [688, 528] width 12 height 12
radio input "true"
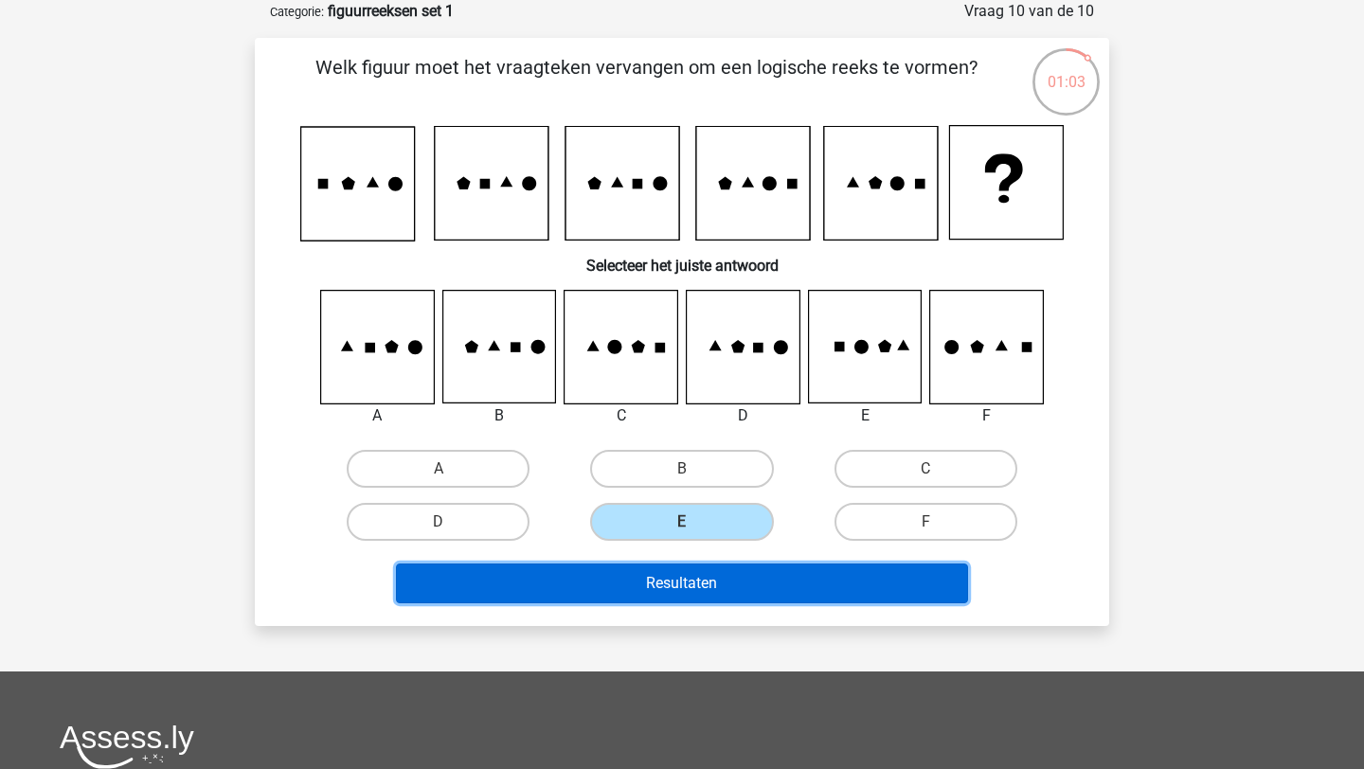
click at [736, 597] on button "Resultaten" at bounding box center [682, 584] width 573 height 40
